Goal: Task Accomplishment & Management: Use online tool/utility

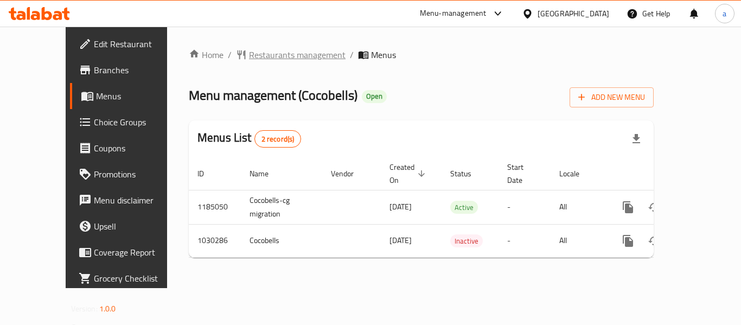
click at [261, 55] on span "Restaurants management" at bounding box center [297, 54] width 97 height 13
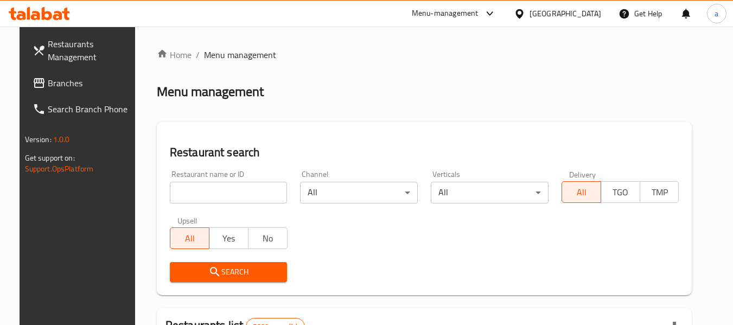
click at [242, 191] on input "search" at bounding box center [229, 193] width 118 height 22
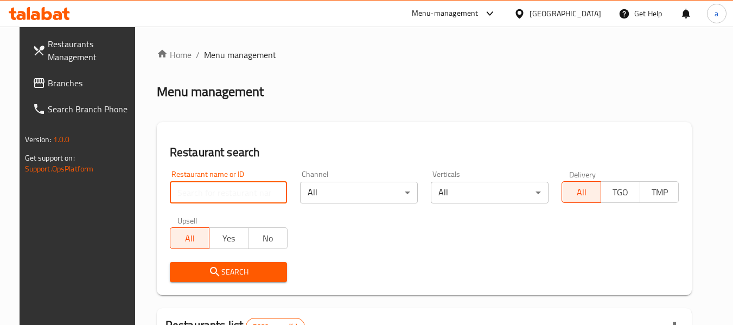
paste input "661302"
type input "661302"
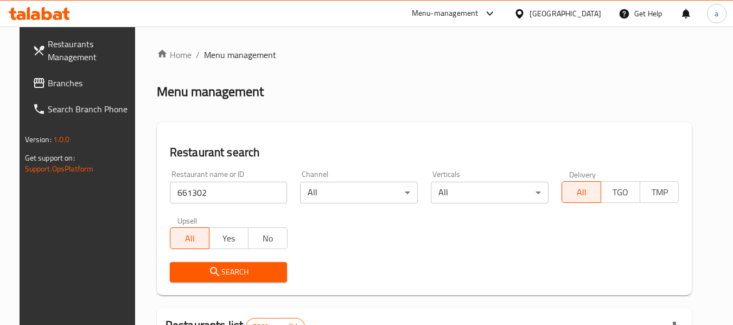
click at [253, 266] on span "Search" at bounding box center [228, 272] width 100 height 14
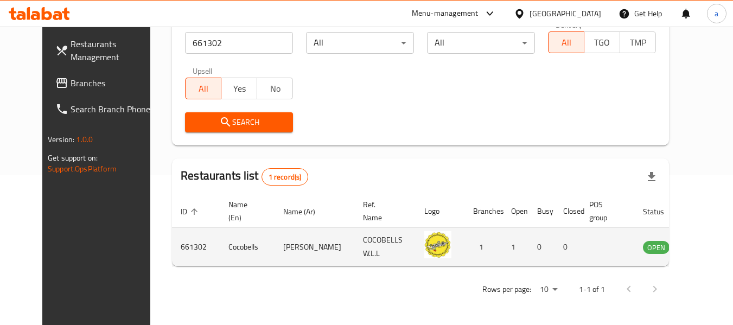
scroll to position [95, 0]
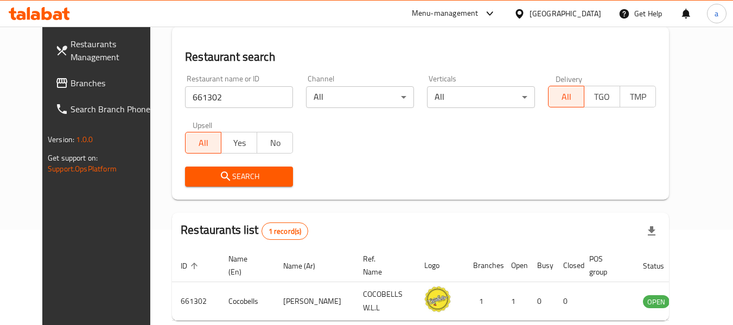
click at [595, 11] on div "[GEOGRAPHIC_DATA]" at bounding box center [565, 14] width 72 height 12
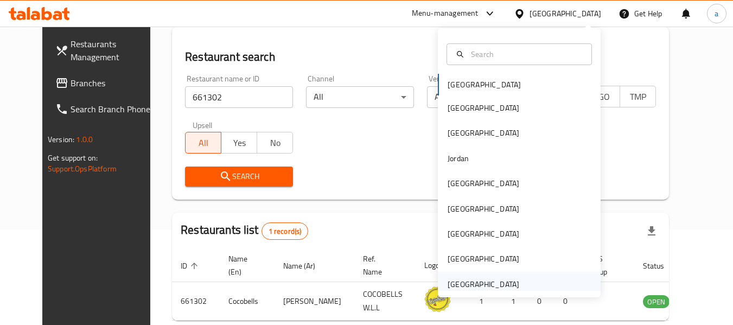
click at [519, 290] on div "[GEOGRAPHIC_DATA]" at bounding box center [519, 284] width 163 height 25
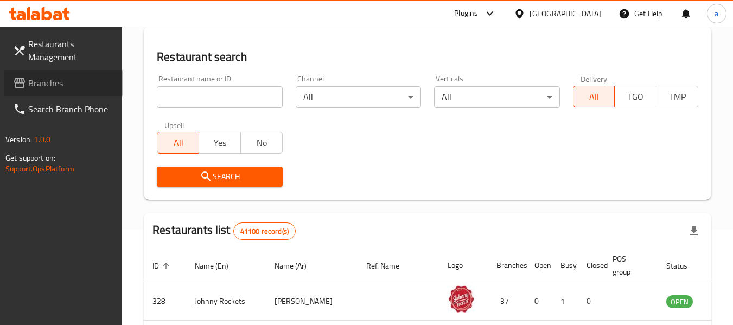
click at [101, 83] on span "Branches" at bounding box center [71, 82] width 86 height 13
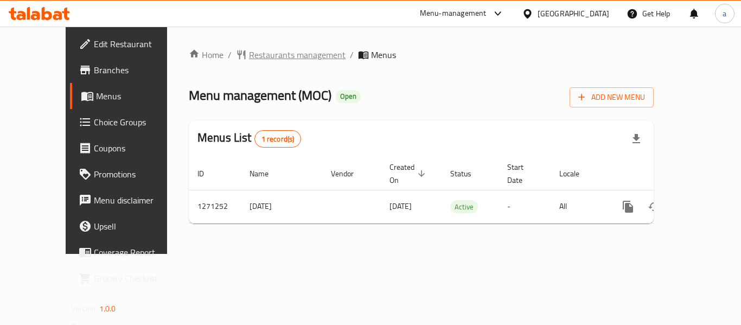
click at [263, 49] on span "Restaurants management" at bounding box center [297, 54] width 97 height 13
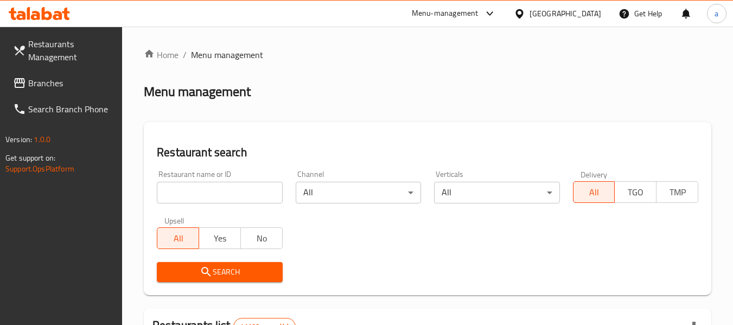
click at [197, 193] on input "search" at bounding box center [219, 193] width 125 height 22
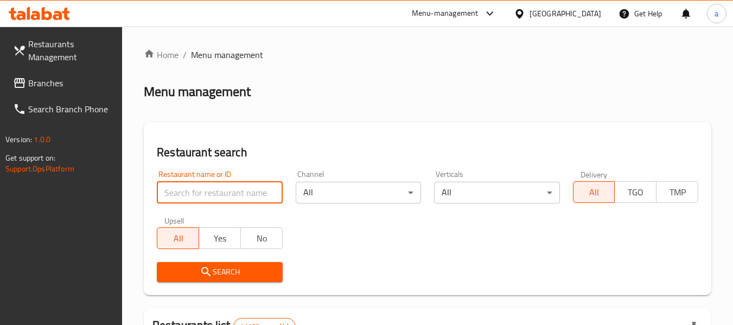
paste input "689636"
type input "689636"
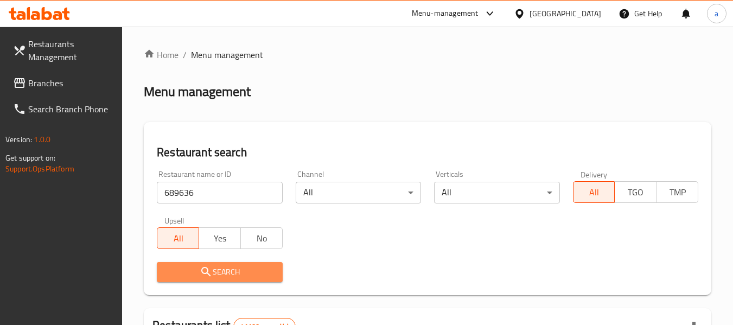
click at [272, 266] on span "Search" at bounding box center [219, 272] width 108 height 14
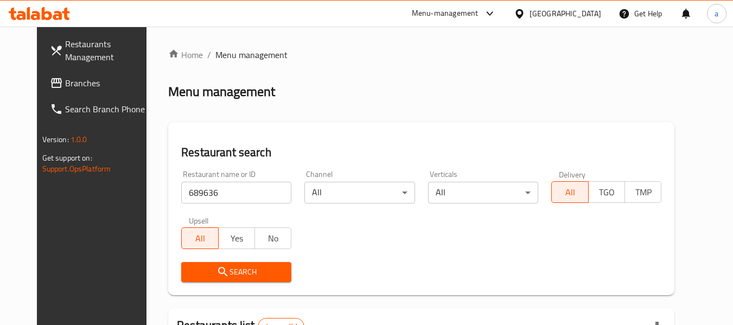
click at [536, 1] on div "[GEOGRAPHIC_DATA]" at bounding box center [557, 14] width 105 height 26
click at [535, 10] on div "[GEOGRAPHIC_DATA]" at bounding box center [565, 14] width 72 height 12
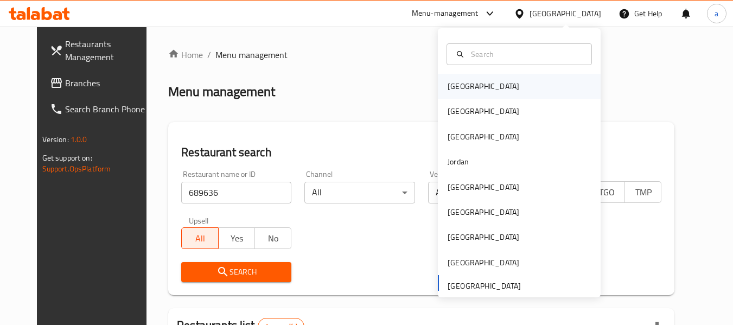
click at [529, 86] on div "[GEOGRAPHIC_DATA]" at bounding box center [519, 86] width 163 height 25
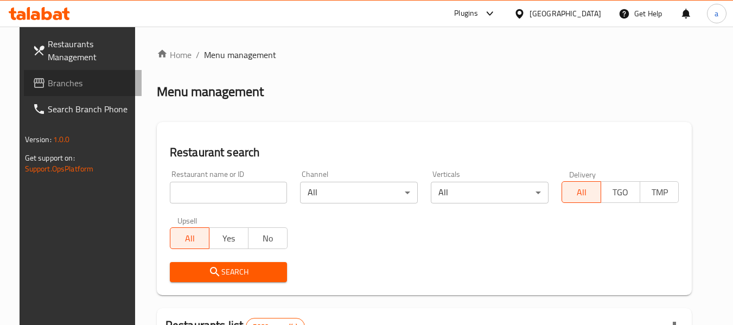
click at [73, 81] on span "Branches" at bounding box center [91, 82] width 86 height 13
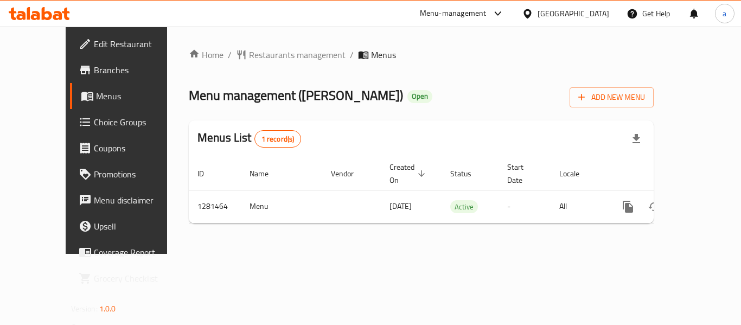
click at [290, 42] on div "Home / Restaurants management / Menus Menu management ( KK BURGER ) Open Add Ne…" at bounding box center [421, 140] width 508 height 227
click at [286, 49] on span "Restaurants management" at bounding box center [297, 54] width 97 height 13
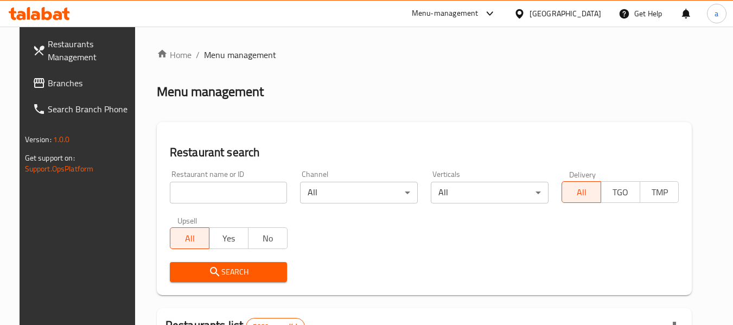
click at [210, 188] on input "search" at bounding box center [229, 193] width 118 height 22
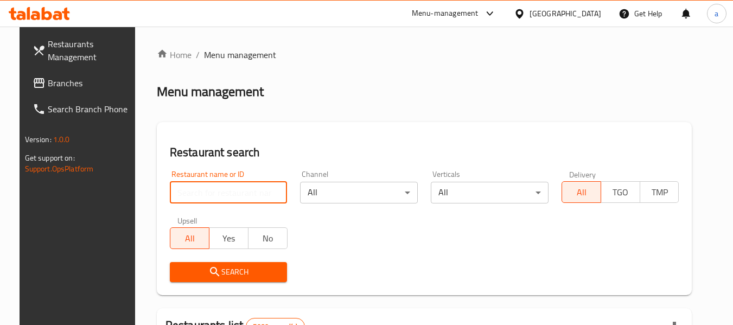
paste input "694393"
type input "694393"
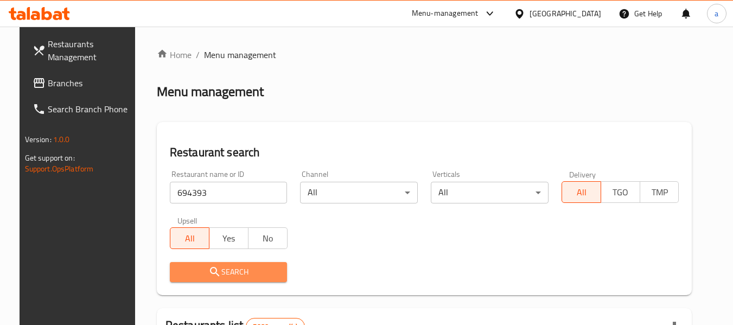
click at [245, 266] on span "Search" at bounding box center [228, 272] width 100 height 14
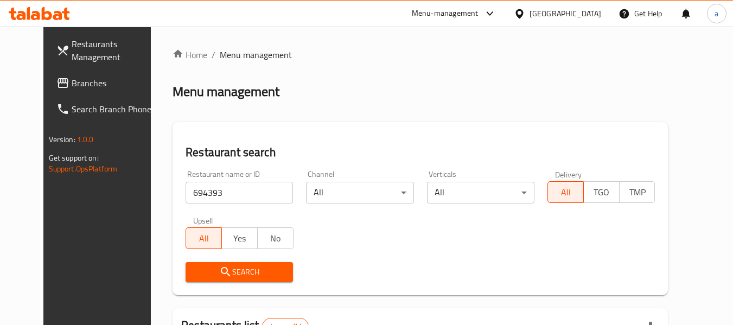
click at [581, 10] on div "[GEOGRAPHIC_DATA]" at bounding box center [565, 14] width 72 height 12
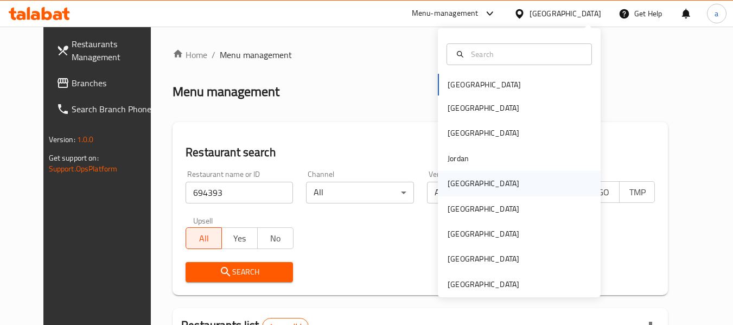
click at [499, 184] on div "[GEOGRAPHIC_DATA]" at bounding box center [519, 183] width 163 height 25
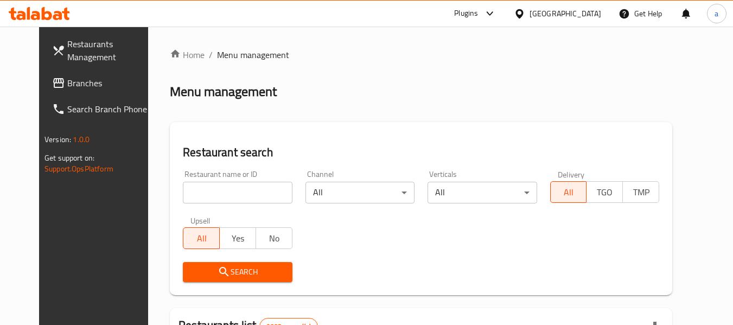
click at [67, 85] on span "Branches" at bounding box center [110, 82] width 86 height 13
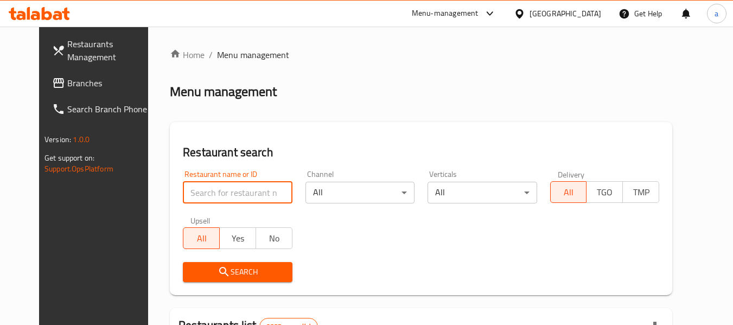
click at [220, 189] on input "search" at bounding box center [237, 193] width 109 height 22
paste input "681776"
type input "681776"
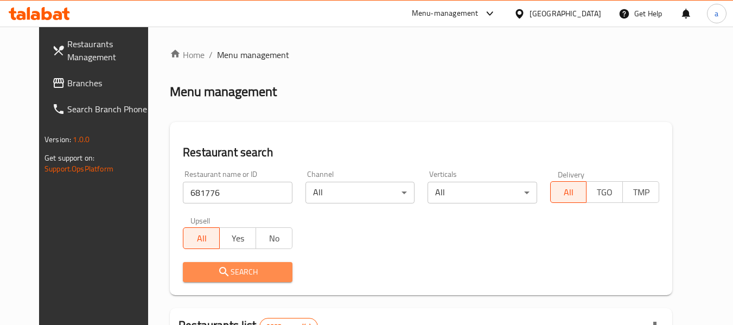
click at [239, 277] on span "Search" at bounding box center [237, 272] width 92 height 14
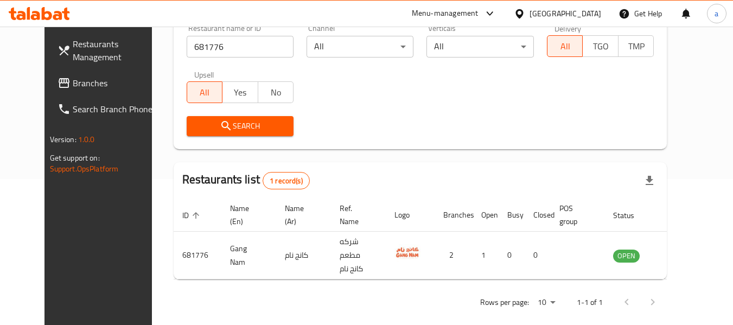
scroll to position [150, 0]
